Goal: Find specific page/section: Find specific page/section

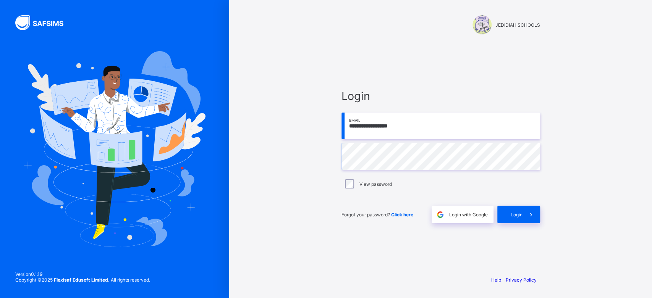
click at [556, 157] on div "**********" at bounding box center [440, 149] width 423 height 298
click at [470, 217] on span "Login with Google" at bounding box center [468, 215] width 39 height 6
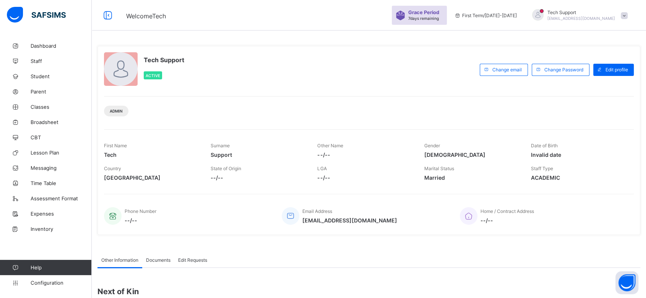
click at [631, 10] on div "Tech Support [EMAIL_ADDRESS][DOMAIN_NAME]" at bounding box center [577, 15] width 107 height 13
click at [598, 89] on span "Logout" at bounding box center [602, 88] width 50 height 9
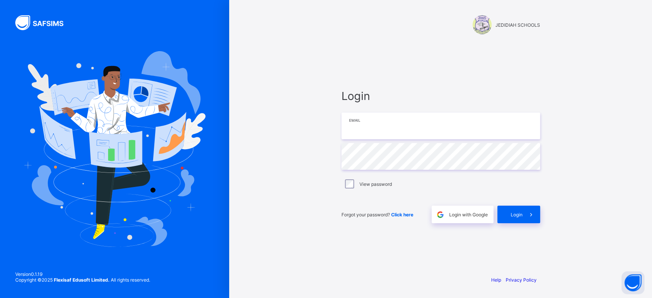
type input "**********"
click at [521, 212] on span "Login" at bounding box center [517, 215] width 12 height 6
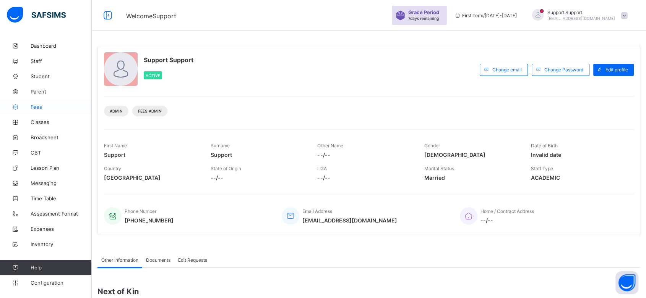
click at [35, 109] on span "Fees" at bounding box center [61, 107] width 61 height 6
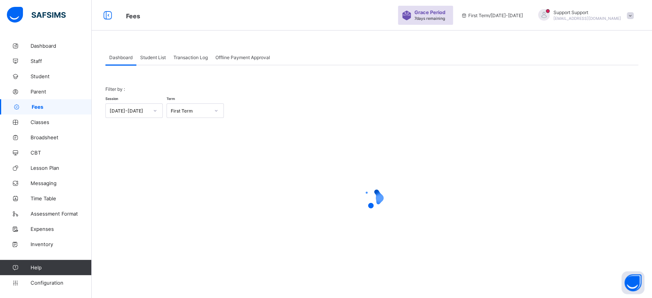
click at [157, 60] on span "Student List" at bounding box center [153, 58] width 26 height 6
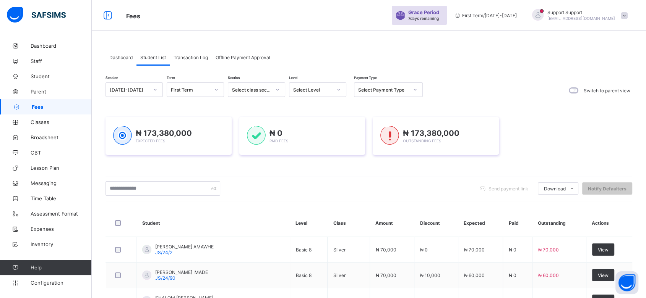
click at [154, 89] on icon at bounding box center [155, 90] width 5 height 8
click at [142, 117] on div "[DATE]-[DATE]" at bounding box center [134, 118] width 57 height 12
click at [202, 86] on div "Select term" at bounding box center [188, 89] width 42 height 11
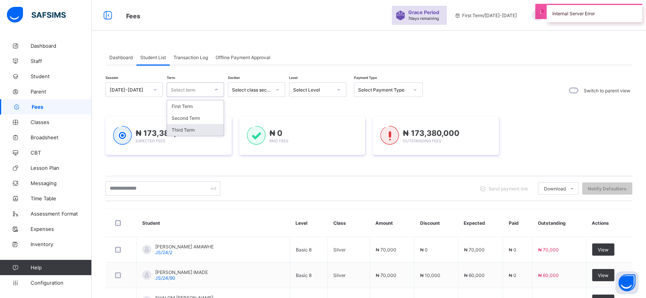
click at [195, 129] on div "Third Term" at bounding box center [195, 130] width 57 height 12
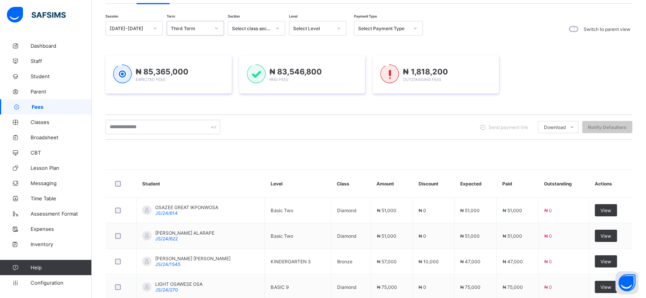
scroll to position [60, 0]
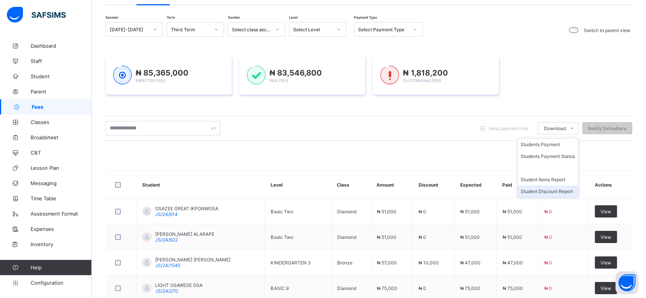
click at [557, 189] on li "Student Discount Report" at bounding box center [547, 192] width 60 height 12
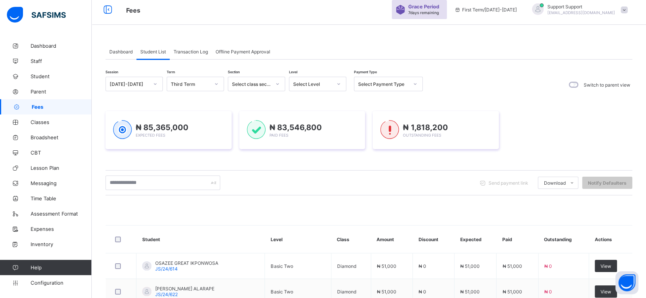
scroll to position [5, 0]
click at [353, 36] on div "Dashboard Student List Transaction Log Offline Payment Approval Student List Mo…" at bounding box center [369, 294] width 554 height 523
